Goal: Task Accomplishment & Management: Manage account settings

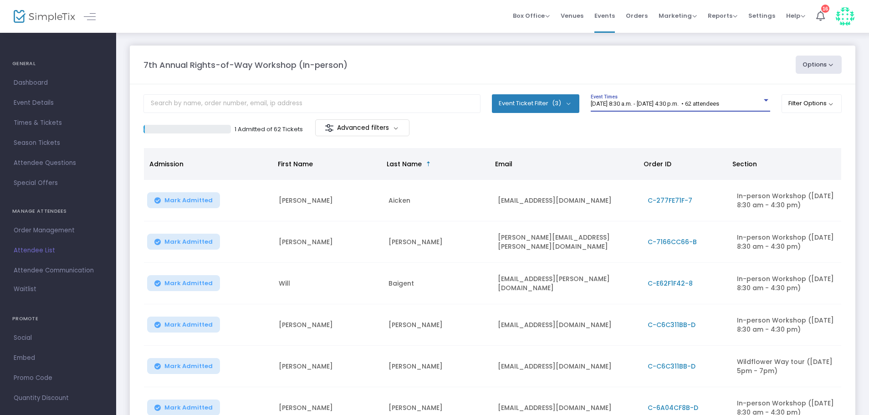
click at [719, 100] on span "[DATE] 8:30 a.m. - [DATE] 4:30 p.m. • 62 attendees" at bounding box center [655, 103] width 128 height 7
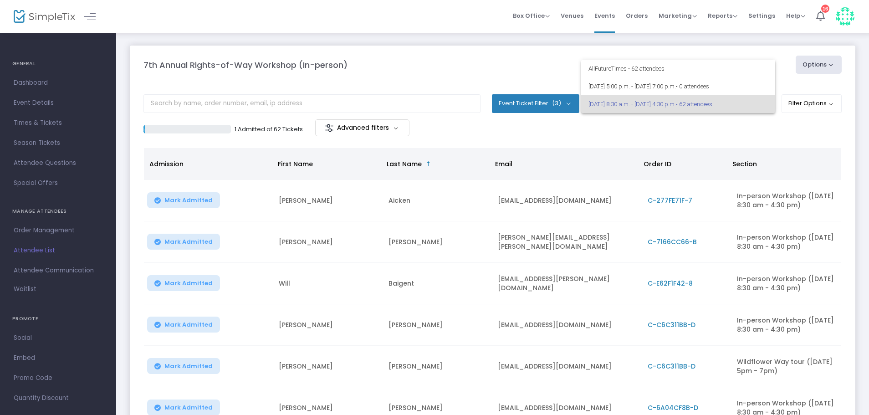
click at [565, 104] on div at bounding box center [434, 207] width 869 height 415
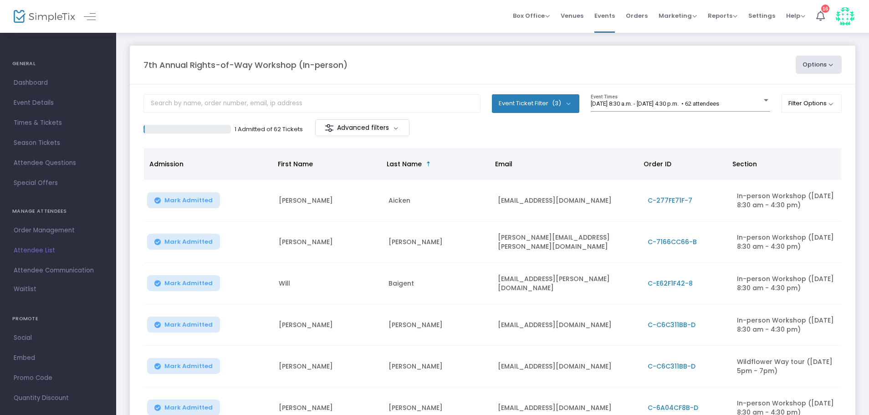
click at [563, 106] on button "Event Ticket Filter (3)" at bounding box center [535, 103] width 87 height 18
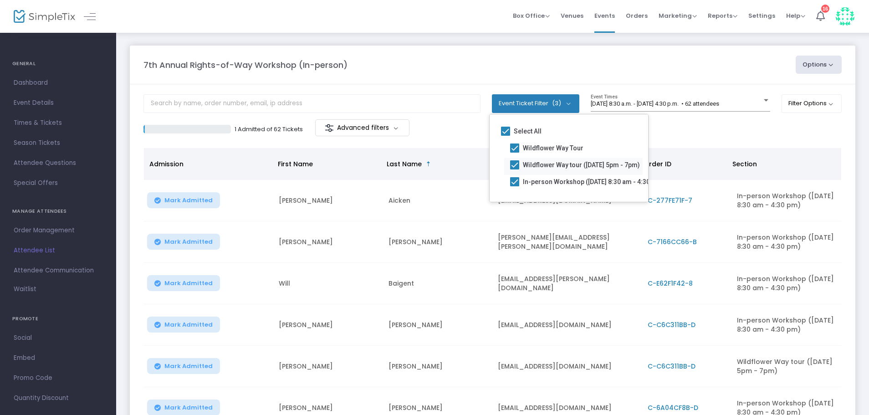
click at [542, 162] on span "Wildflower Way tour ([DATE] 5pm - 7pm)" at bounding box center [581, 164] width 117 height 11
click at [515, 169] on input "Wildflower Way tour ([DATE] 5pm - 7pm)" at bounding box center [514, 169] width 0 height 0
checkbox input "false"
click at [460, 74] on m-panel-header "7th Annual Rights-of-Way Workshop (In-person) Options Export List Print Name Ta…" at bounding box center [493, 65] width 726 height 39
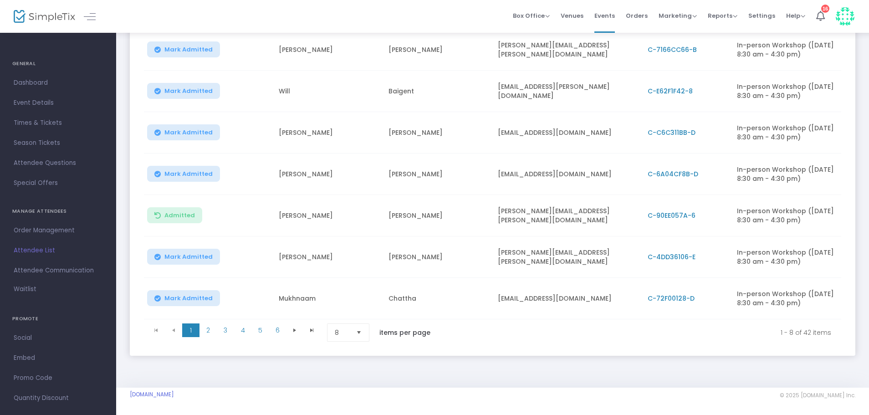
scroll to position [259, 0]
click at [212, 335] on span "2" at bounding box center [207, 330] width 17 height 14
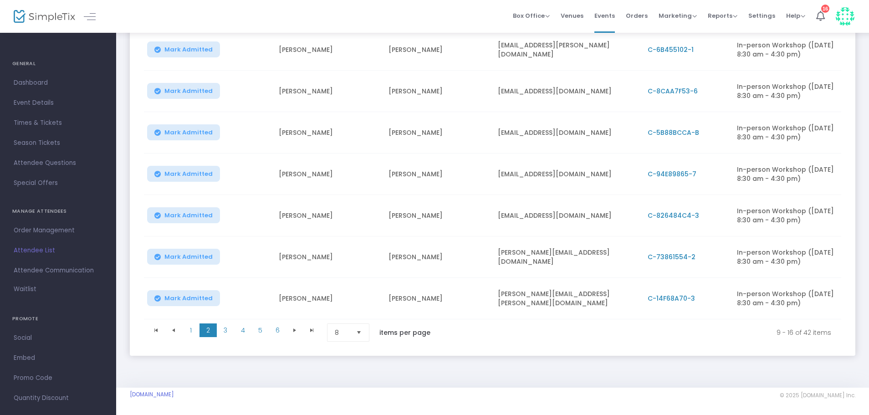
scroll to position [268, 0]
click at [230, 327] on span "3" at bounding box center [225, 330] width 17 height 14
